Goal: Task Accomplishment & Management: Use online tool/utility

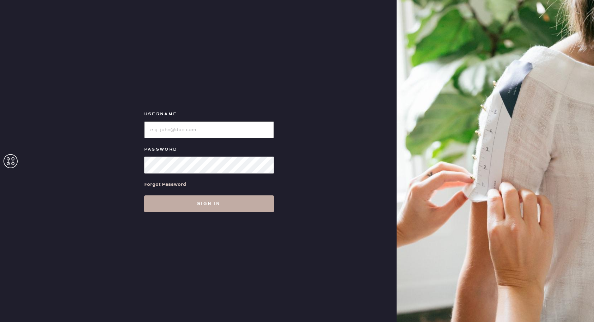
type input "reformationmelrose"
click at [204, 202] on button "Sign in" at bounding box center [209, 203] width 130 height 17
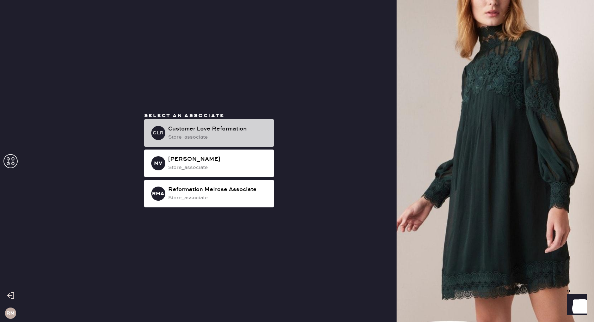
click at [217, 136] on div "store_associate" at bounding box center [218, 137] width 100 height 8
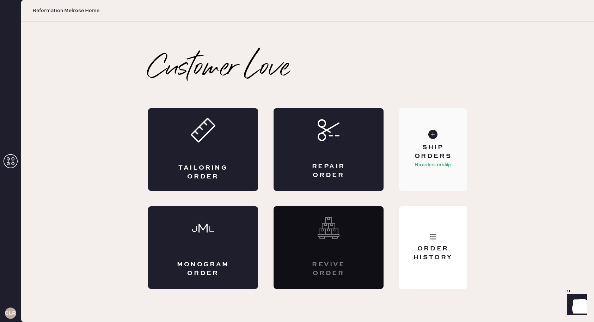
click at [425, 153] on div "Ship Orders" at bounding box center [433, 152] width 57 height 18
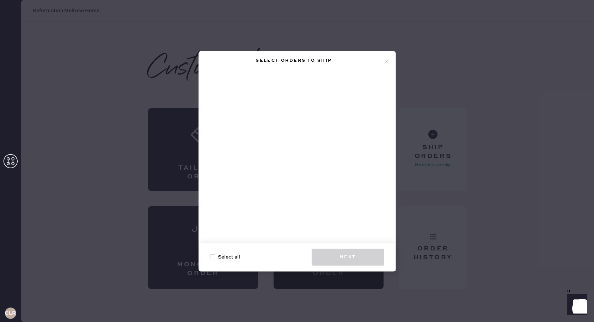
drag, startPoint x: 388, startPoint y: 62, endPoint x: 388, endPoint y: 57, distance: 4.2
click at [388, 60] on icon at bounding box center [386, 61] width 6 height 6
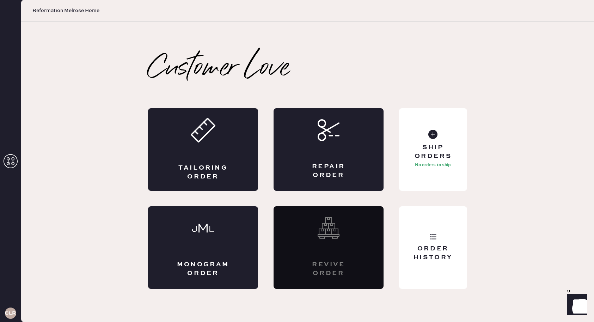
click at [443, 231] on div "Order History" at bounding box center [433, 247] width 68 height 82
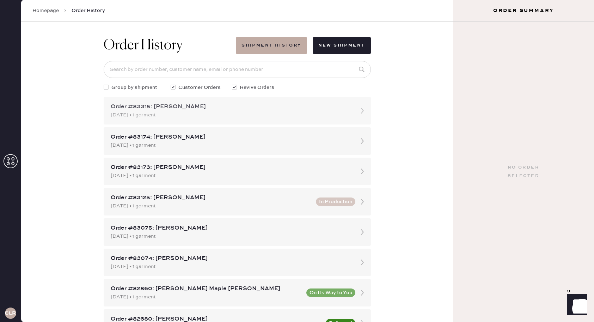
click at [163, 113] on div "[DATE] • 1 garment" at bounding box center [231, 115] width 240 height 8
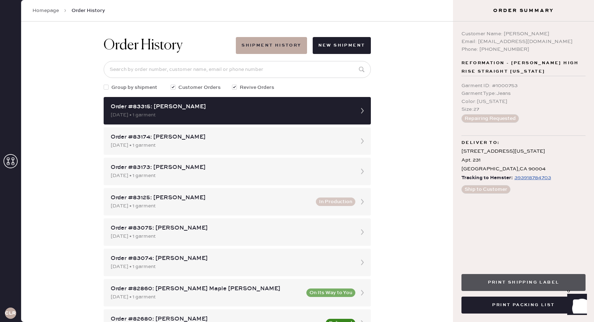
click at [532, 286] on button "Print Shipping Label" at bounding box center [523, 282] width 124 height 17
